Goal: Task Accomplishment & Management: Use online tool/utility

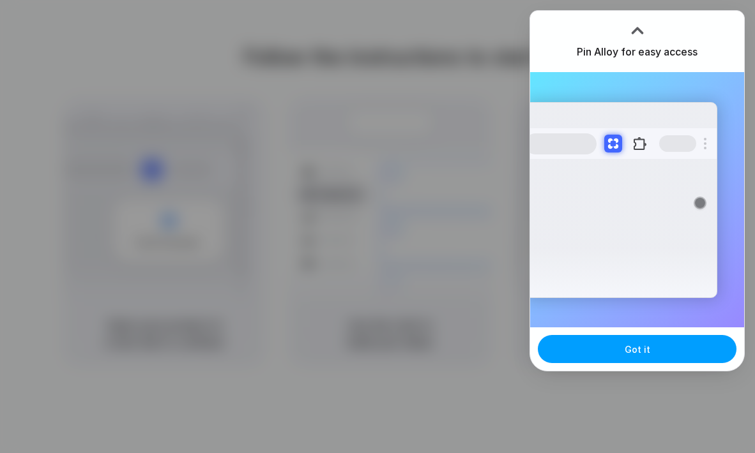
click at [626, 356] on button "Got it" at bounding box center [637, 349] width 199 height 28
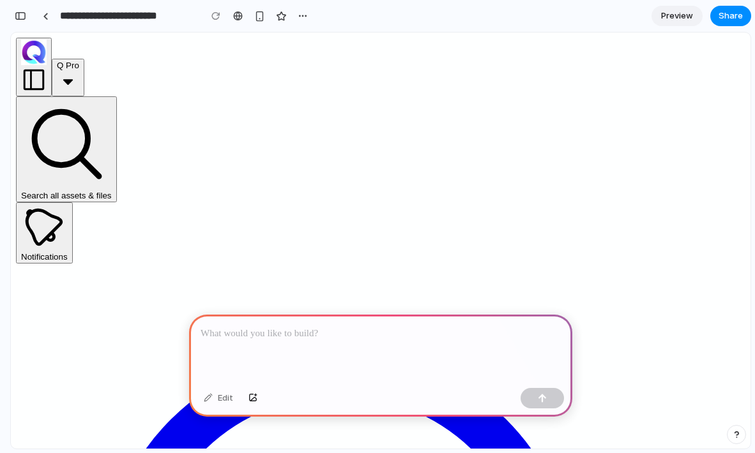
click at [36, 67] on icon "button" at bounding box center [34, 80] width 26 height 26
click at [673, 15] on span "Preview" at bounding box center [677, 16] width 32 height 13
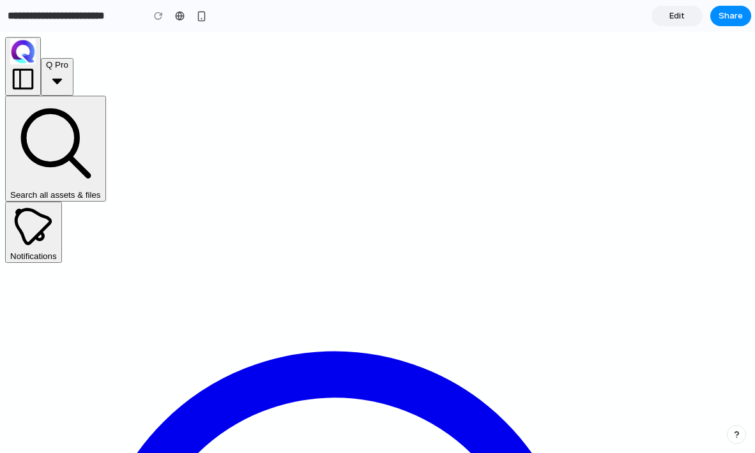
click at [22, 69] on icon "button" at bounding box center [23, 79] width 21 height 21
click at [679, 17] on span "Edit" at bounding box center [676, 16] width 15 height 13
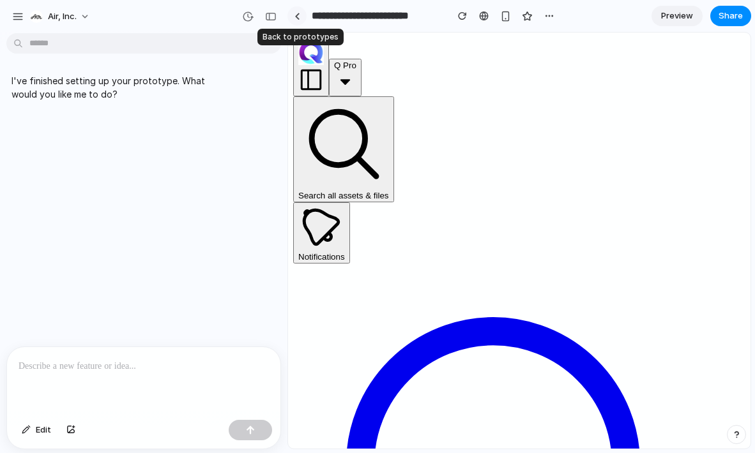
click at [298, 22] on link at bounding box center [296, 15] width 19 height 19
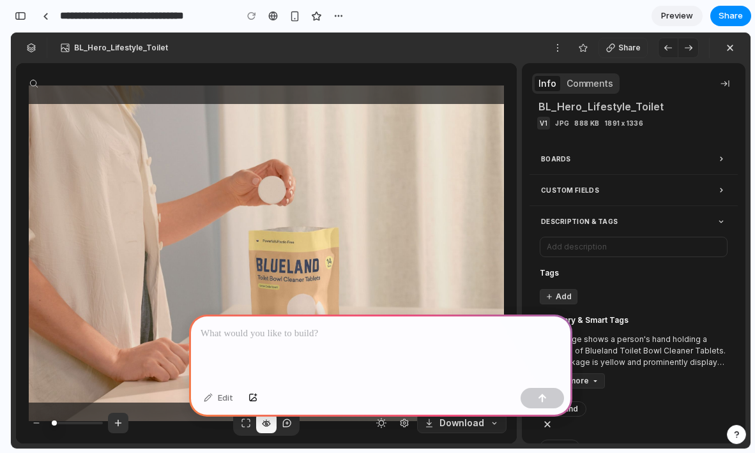
click at [124, 428] on button "Zoom in" at bounding box center [118, 423] width 20 height 20
click at [33, 420] on icon "button" at bounding box center [36, 423] width 10 height 10
click at [324, 356] on div at bounding box center [380, 349] width 383 height 68
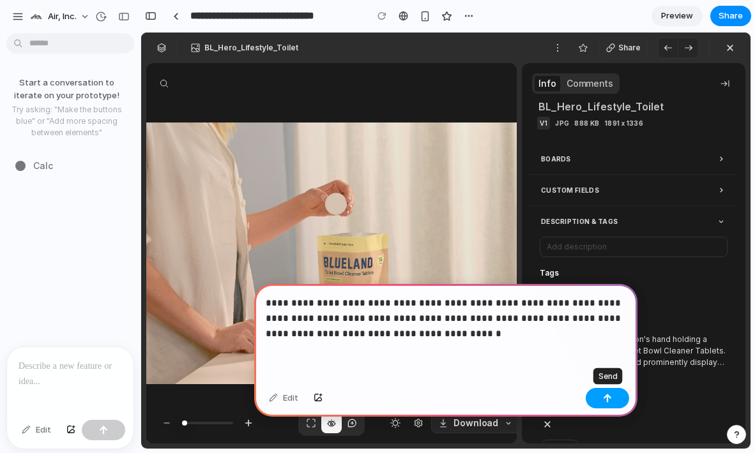
click at [612, 399] on button "button" at bounding box center [607, 398] width 43 height 20
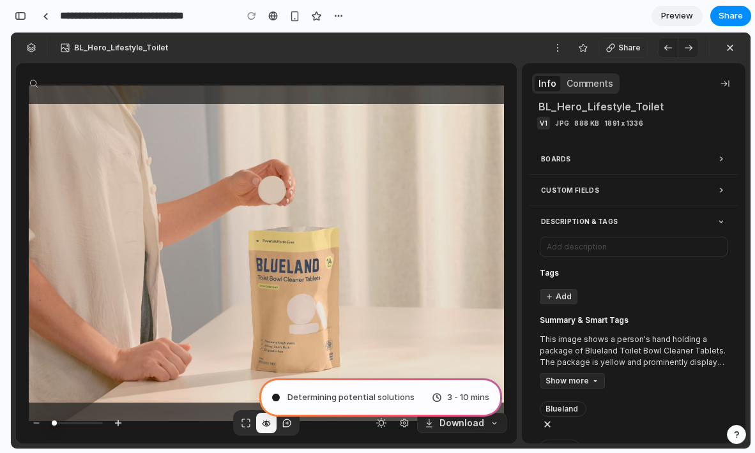
click at [287, 425] on icon "button" at bounding box center [287, 423] width 10 height 10
click at [266, 426] on icon "button" at bounding box center [266, 423] width 10 height 10
click at [587, 75] on div "Info Comments" at bounding box center [575, 83] width 87 height 20
click at [586, 81] on button "Comments" at bounding box center [590, 83] width 54 height 15
click at [549, 87] on button "Info" at bounding box center [548, 83] width 26 height 15
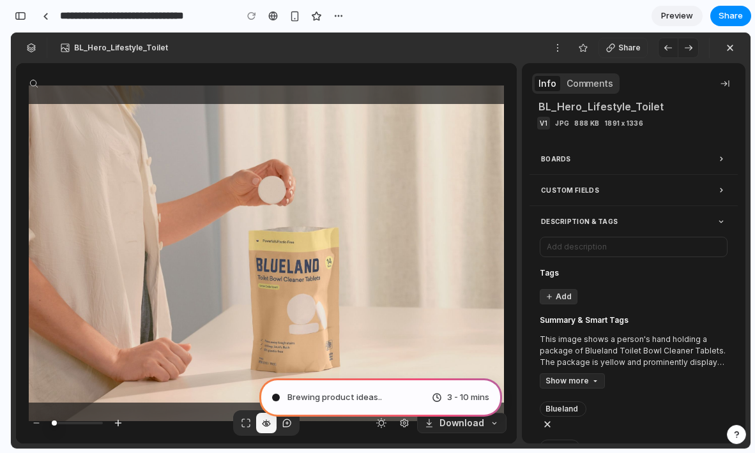
type input "**********"
click at [353, 404] on span "Evaluating the request ..." at bounding box center [336, 397] width 98 height 13
click at [20, 13] on div "button" at bounding box center [20, 15] width 11 height 9
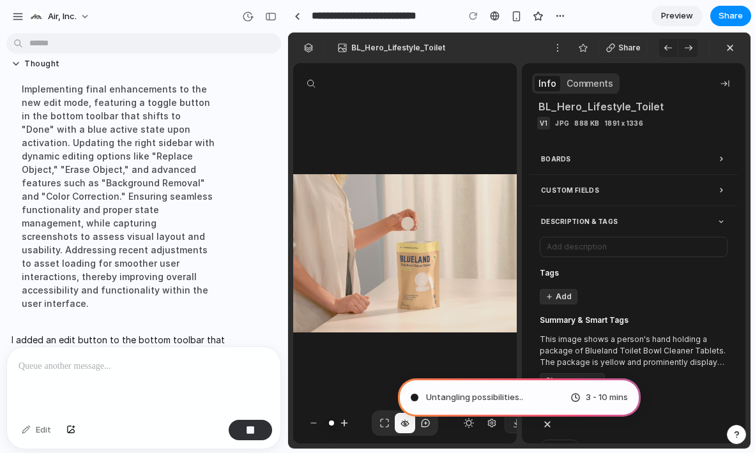
scroll to position [225, 0]
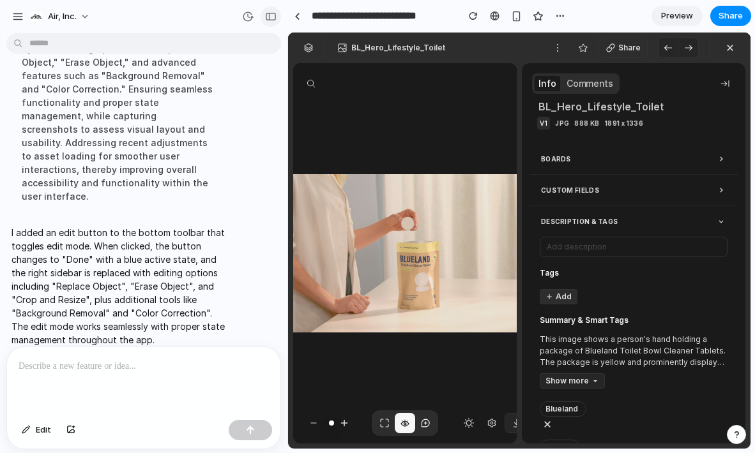
click at [270, 15] on div "button" at bounding box center [270, 16] width 11 height 9
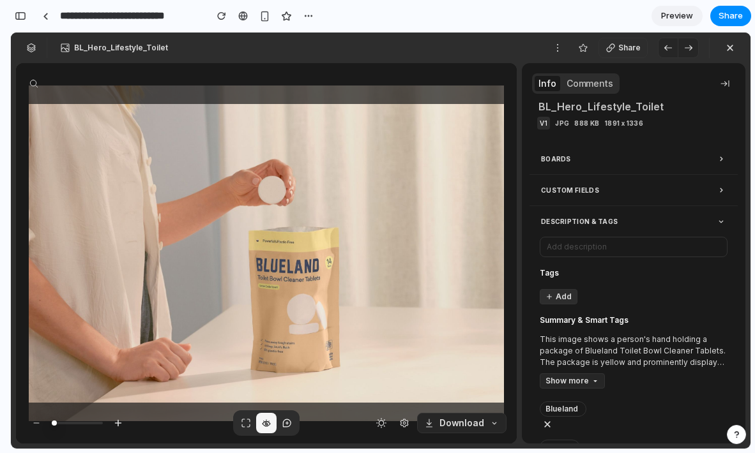
scroll to position [305, 0]
click at [683, 16] on span "Preview" at bounding box center [677, 16] width 32 height 13
